Goal: Transaction & Acquisition: Purchase product/service

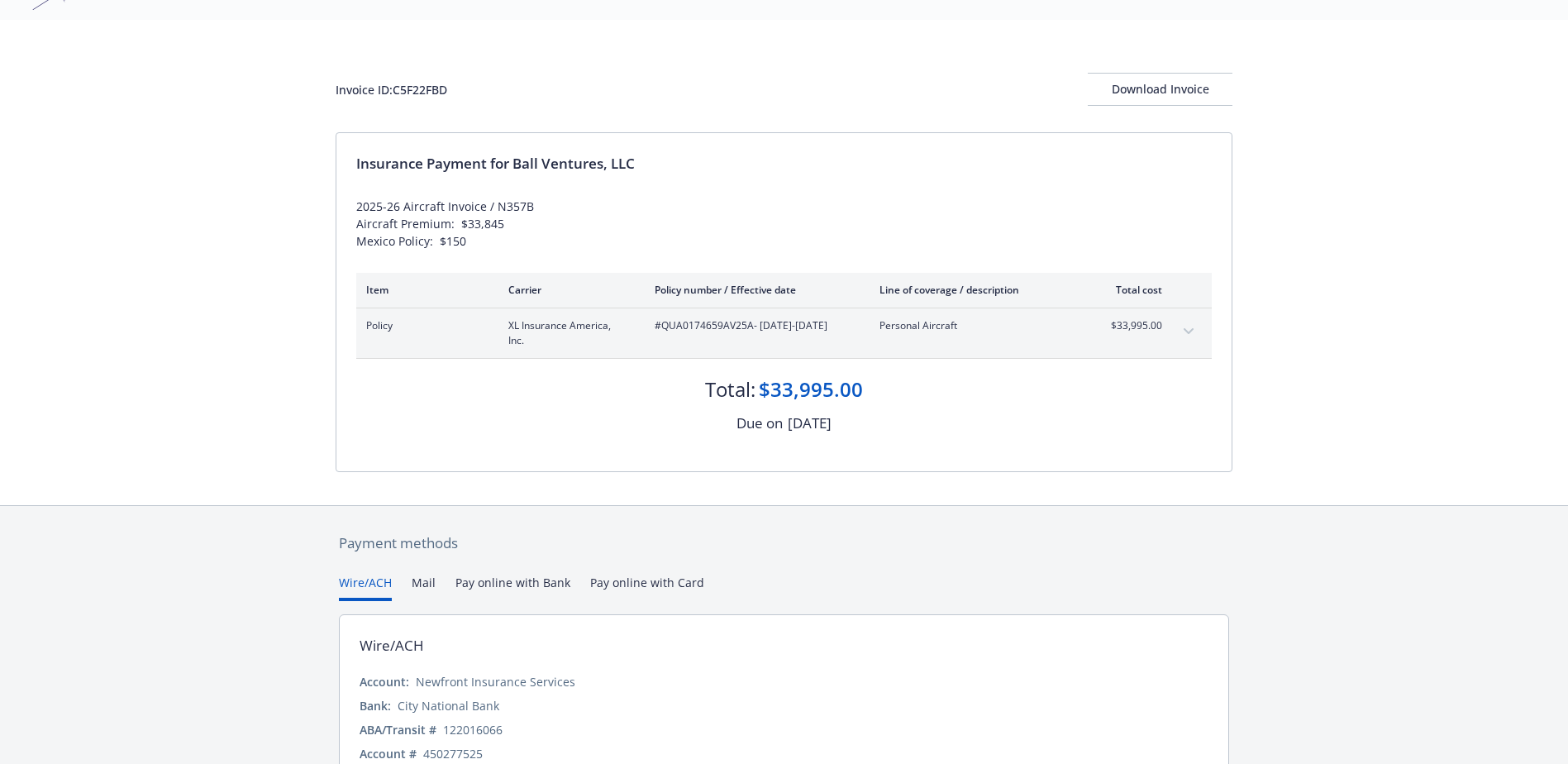
scroll to position [166, 0]
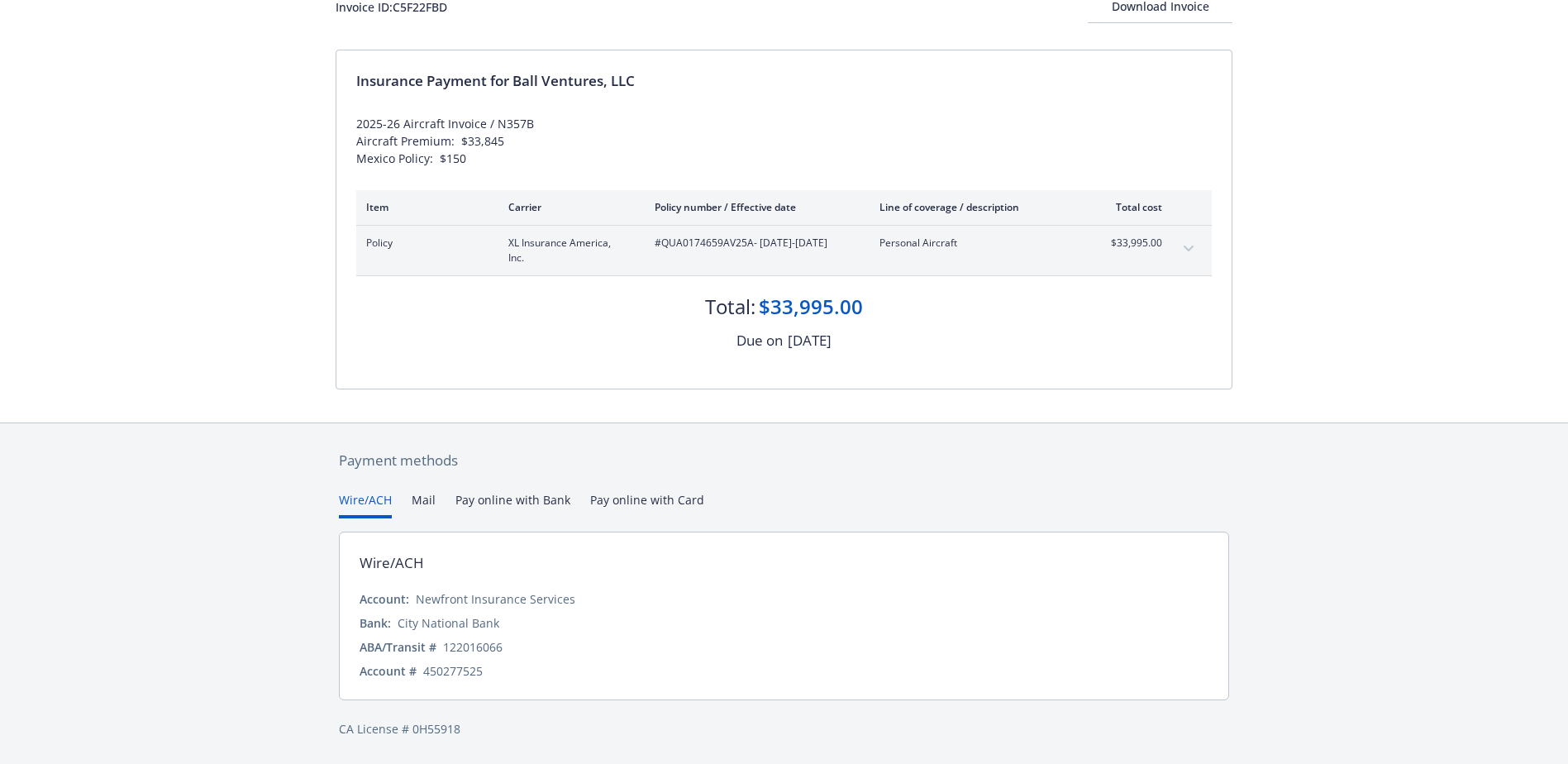
click at [524, 496] on button "Pay online with Bank" at bounding box center [512, 505] width 115 height 27
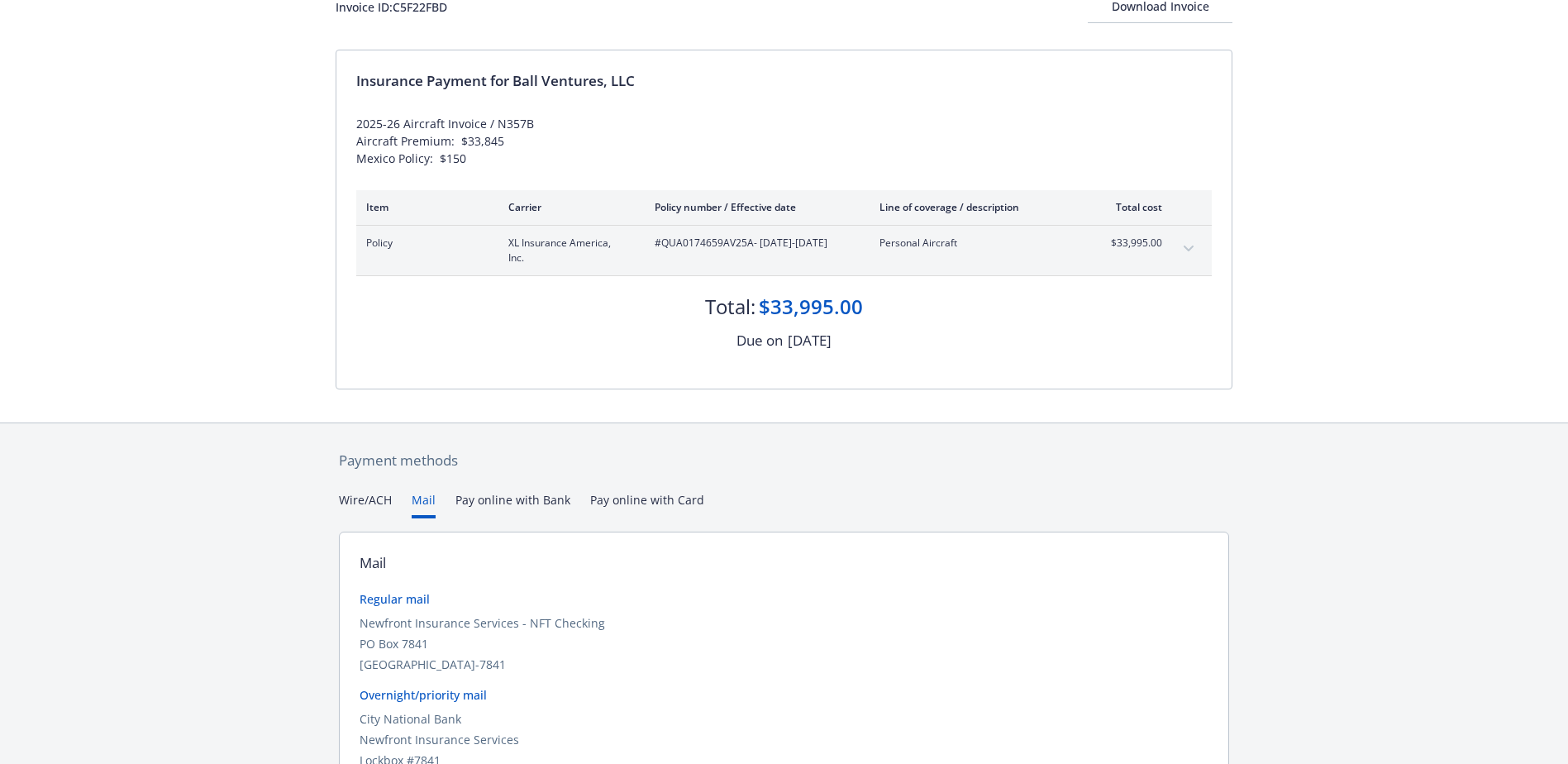
click at [413, 501] on button "Mail" at bounding box center [423, 505] width 24 height 27
